Goal: Task Accomplishment & Management: Manage account settings

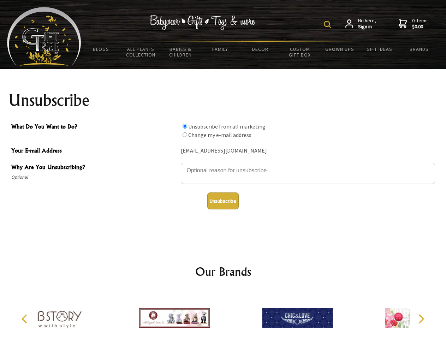
click at [328, 24] on img at bounding box center [327, 24] width 7 height 7
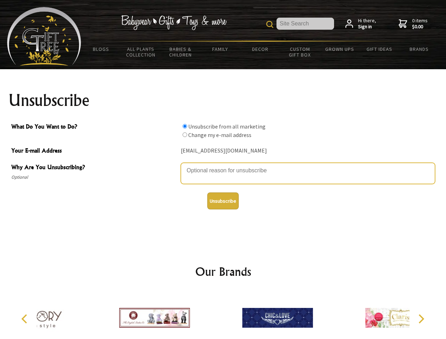
click at [223, 165] on textarea "Why Are You Unsubscribing?" at bounding box center [308, 173] width 254 height 21
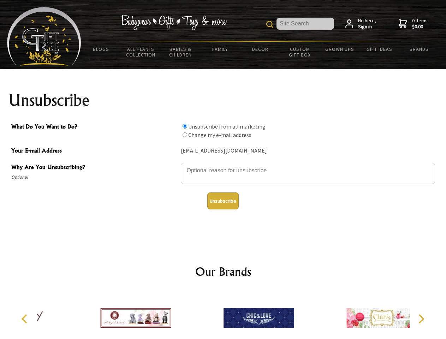
click at [185, 126] on input "What Do You Want to Do?" at bounding box center [185, 126] width 5 height 5
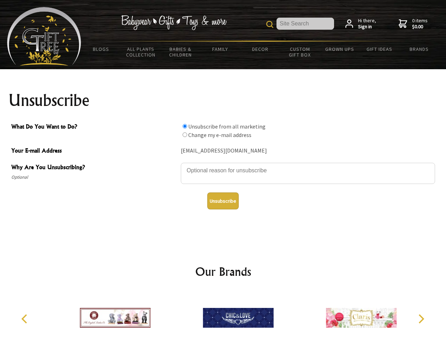
click at [185, 135] on input "What Do You Want to Do?" at bounding box center [185, 134] width 5 height 5
radio input "true"
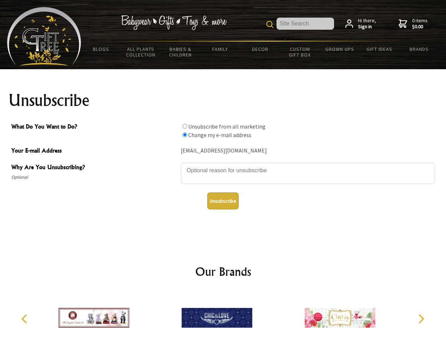
click at [223, 201] on button "Unsubscribe" at bounding box center [222, 200] width 31 height 17
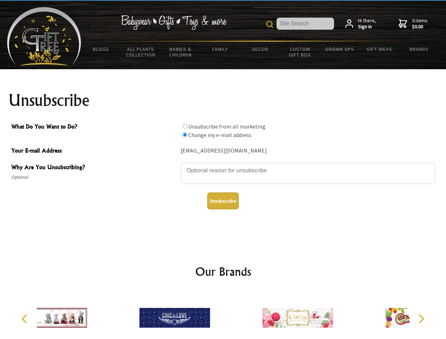
click at [223, 315] on div at bounding box center [174, 318] width 123 height 55
click at [25, 319] on icon "Previous" at bounding box center [24, 318] width 9 height 9
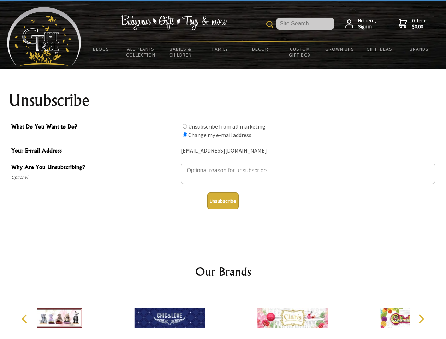
click at [421, 319] on icon "Next" at bounding box center [420, 318] width 9 height 9
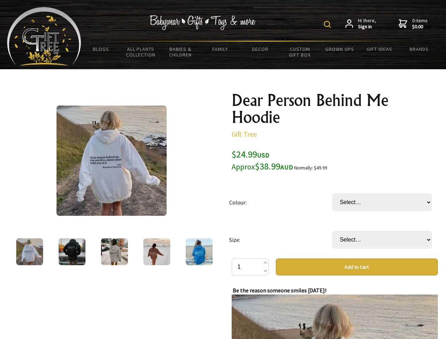
click at [328, 24] on img at bounding box center [327, 24] width 7 height 7
